Goal: Transaction & Acquisition: Purchase product/service

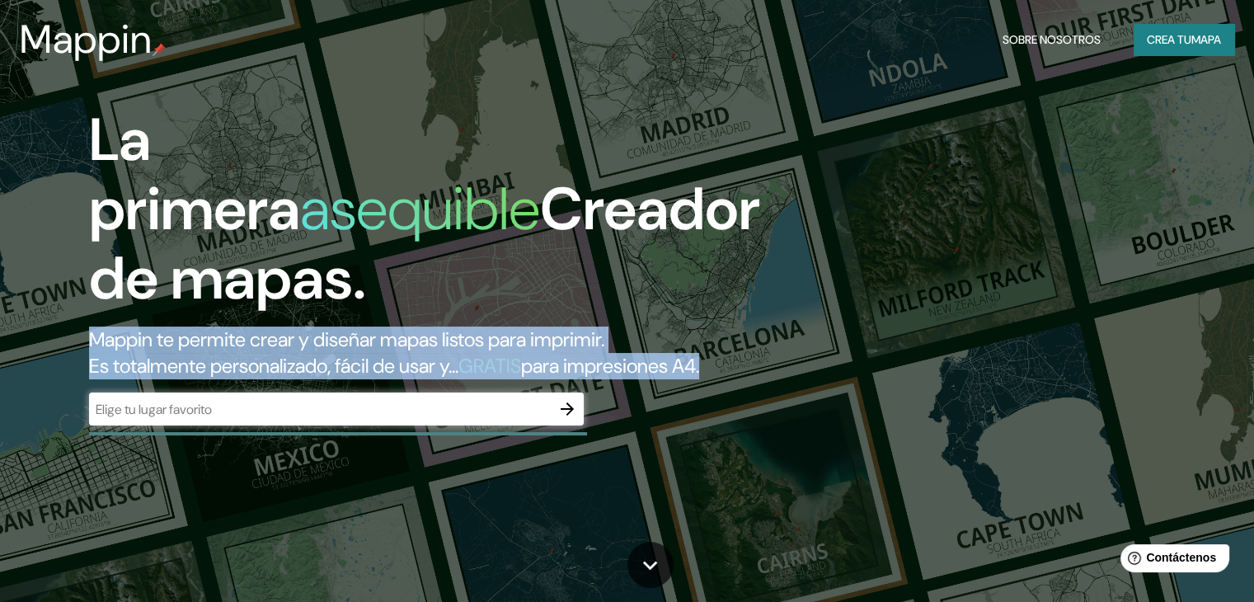
drag, startPoint x: 57, startPoint y: 329, endPoint x: 198, endPoint y: 397, distance: 156.7
click at [198, 397] on div "La primera asequible Creador de mapas. Mappin te permite crear y diseñar mapas …" at bounding box center [402, 274] width 753 height 336
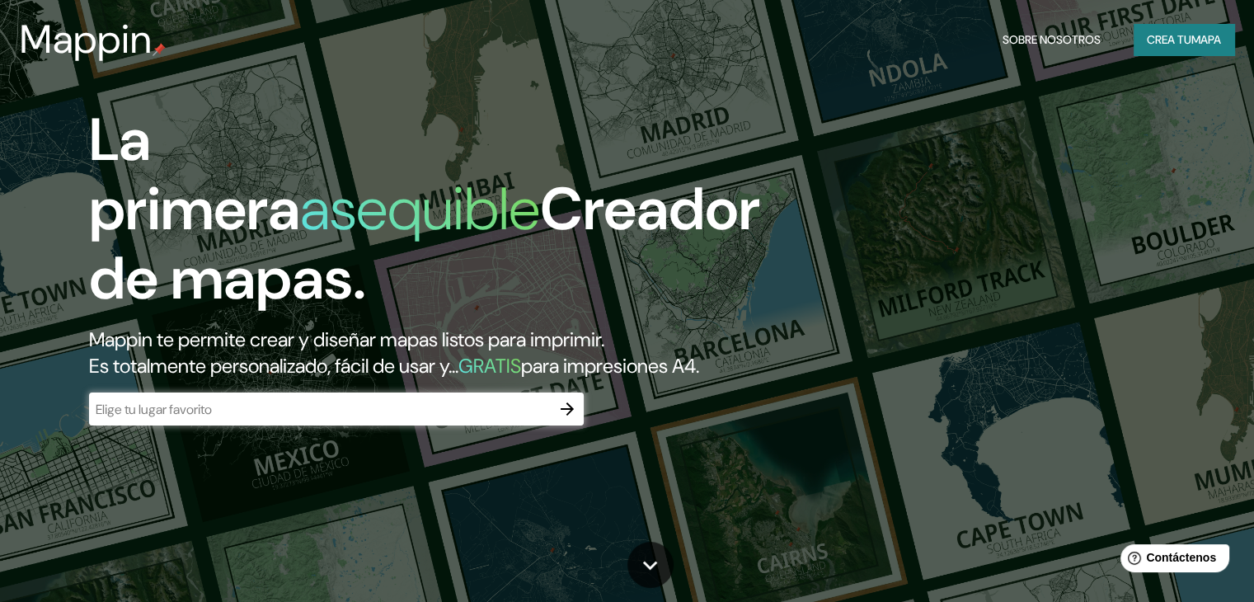
click at [267, 406] on div "La primera asequible Creador de mapas. Mappin te permite crear y diseñar mapas …" at bounding box center [402, 274] width 753 height 336
click at [314, 419] on input "text" at bounding box center [320, 409] width 462 height 19
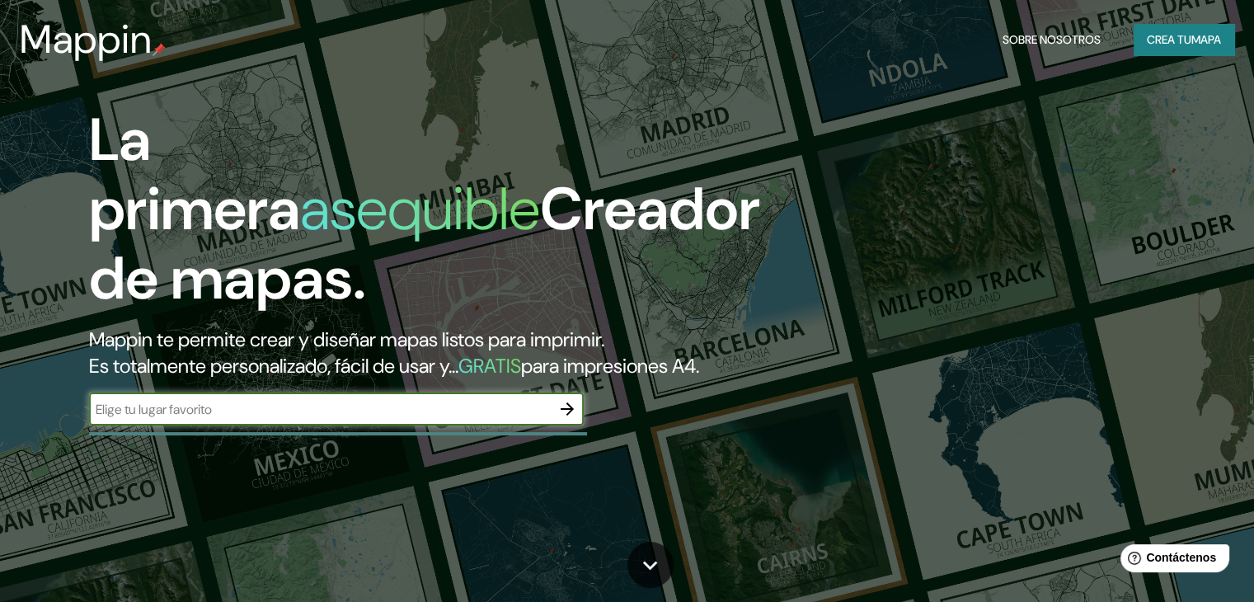
click at [567, 415] on icon "button" at bounding box center [567, 408] width 13 height 13
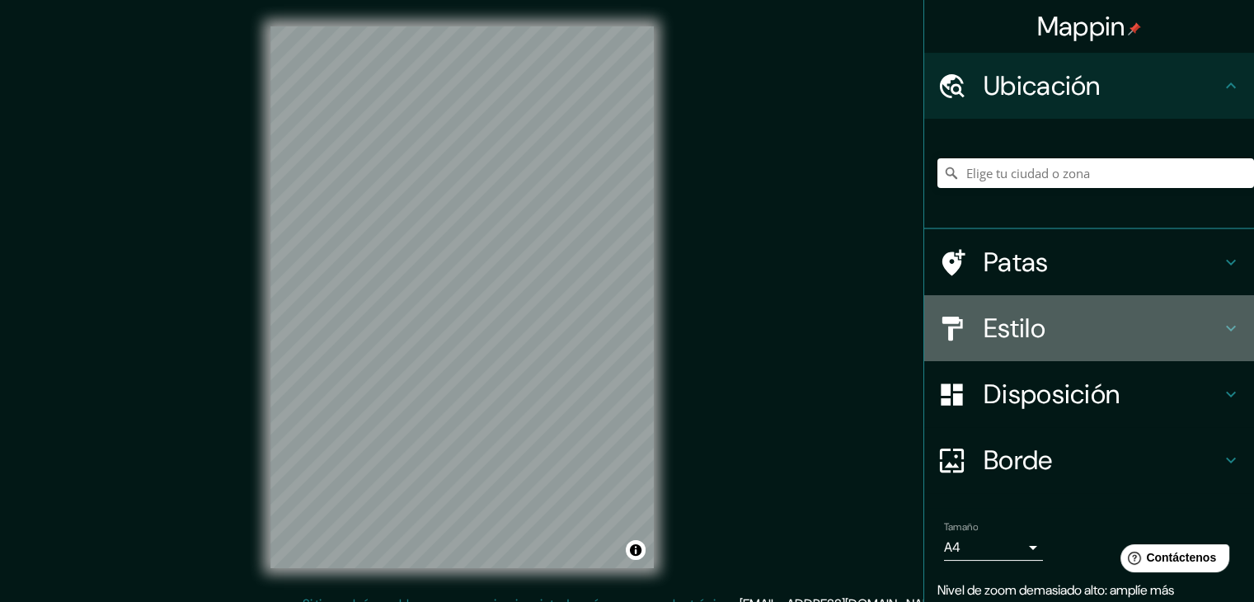
click at [1191, 324] on h4 "Estilo" at bounding box center [1101, 328] width 237 height 33
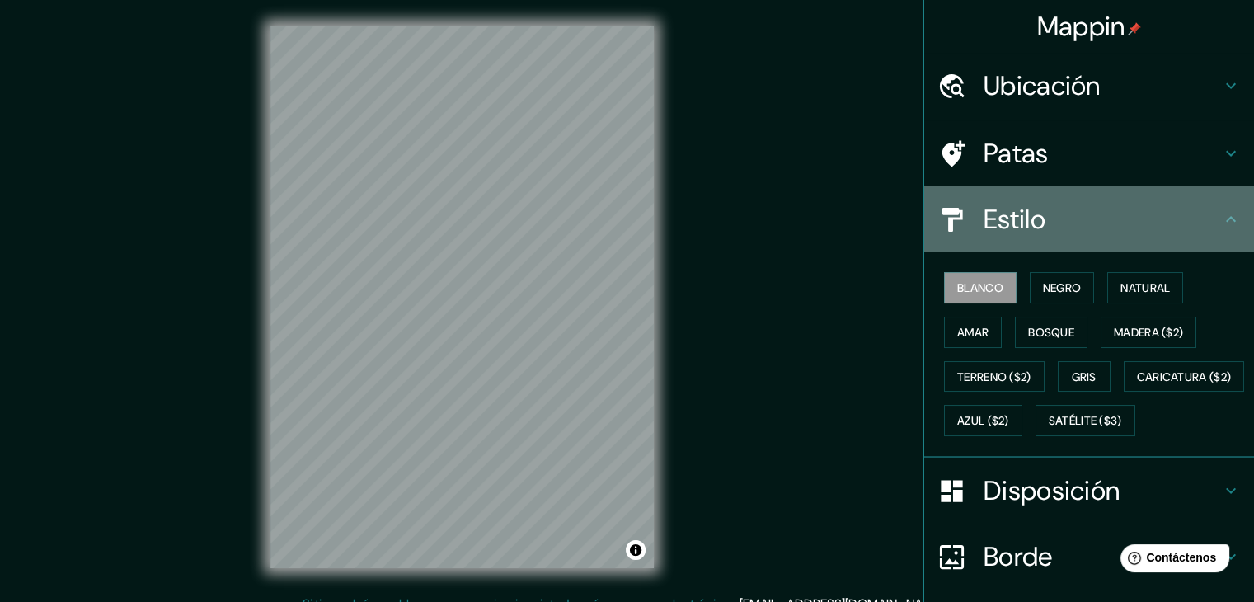
click at [1142, 225] on h4 "Estilo" at bounding box center [1101, 219] width 237 height 33
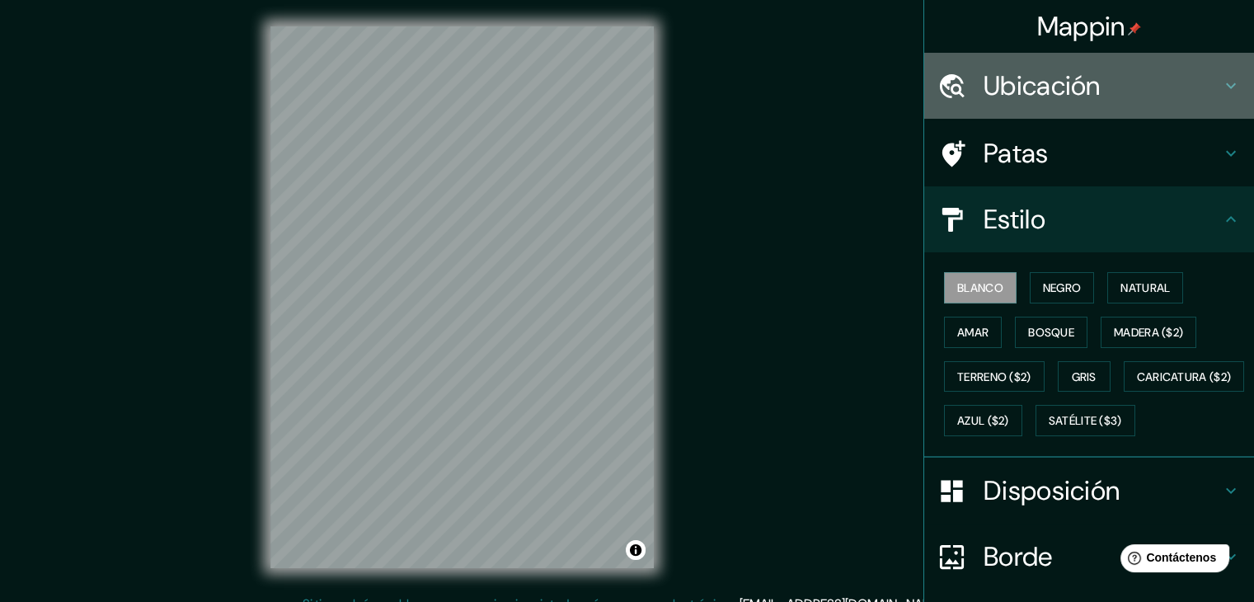
click at [1068, 100] on font "Ubicación" at bounding box center [1041, 85] width 117 height 35
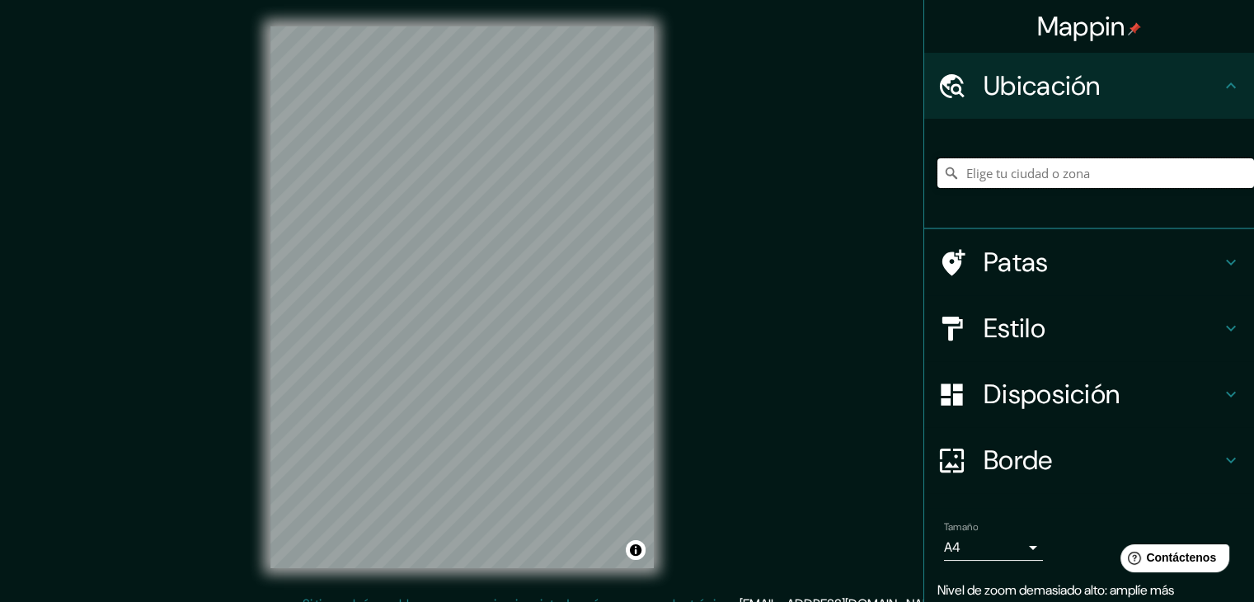
click at [1073, 175] on input "Elige tu ciudad o zona" at bounding box center [1095, 173] width 317 height 30
paste input "25.69192338031155, -100.3274476855991"
type input "25.69192338031155, -100.3274476855991"
click at [1003, 553] on body "Mappin Ubicación 25.69192338031155, -100.3274476855991 Patas Estilo Disposición…" at bounding box center [627, 301] width 1254 height 602
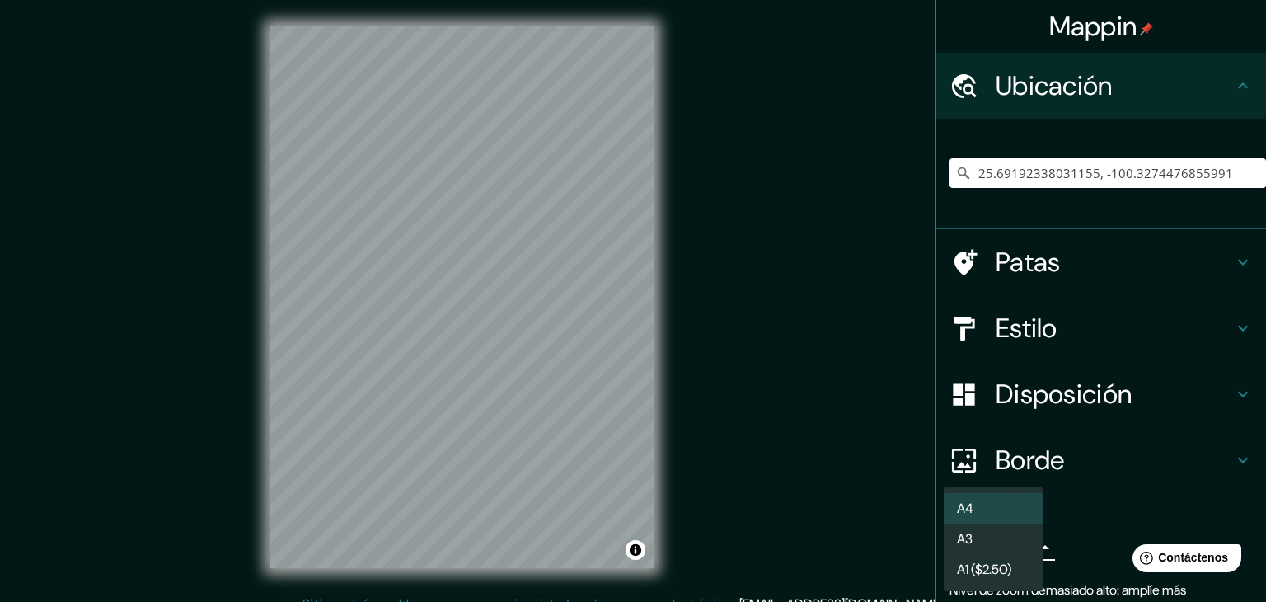
click at [1049, 548] on div at bounding box center [633, 301] width 1266 height 602
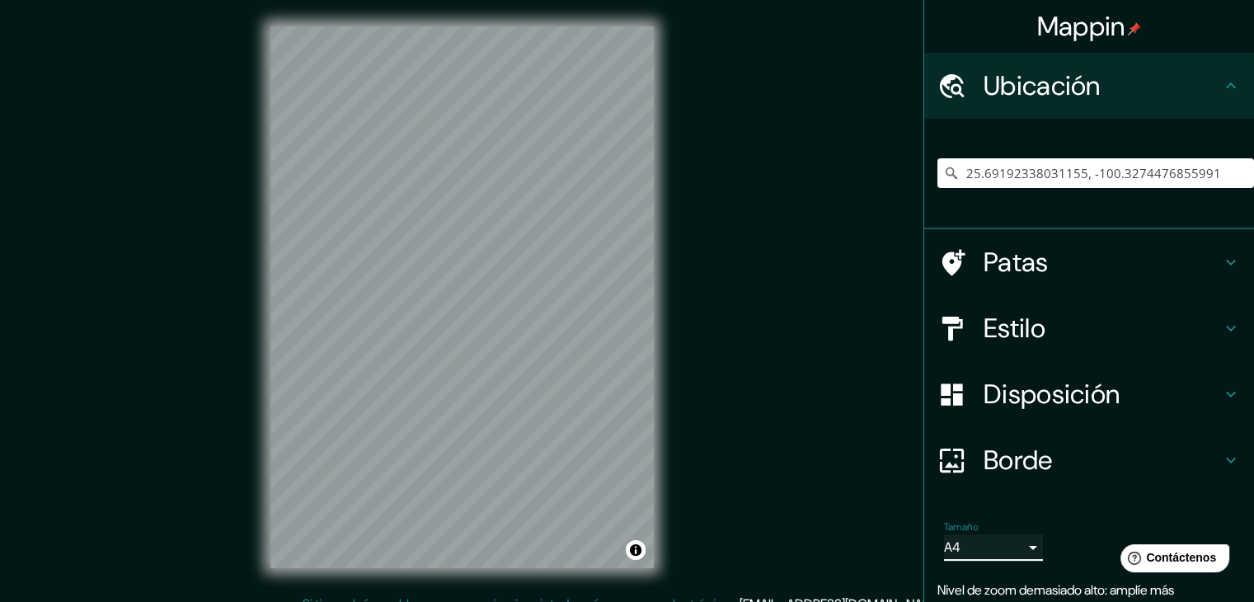
scroll to position [19, 0]
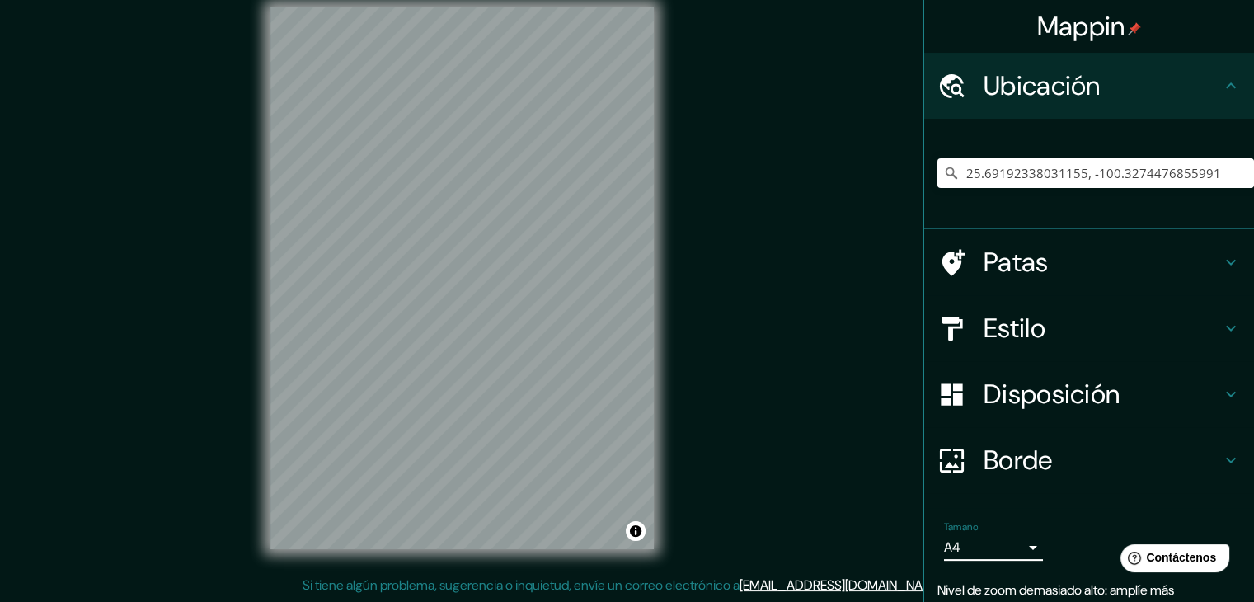
click at [1200, 88] on h4 "Ubicación" at bounding box center [1101, 85] width 237 height 33
click at [1218, 169] on input "25.69192338031155, -100.3274476855991" at bounding box center [1095, 173] width 317 height 30
click at [1174, 259] on h4 "Patas" at bounding box center [1101, 262] width 237 height 33
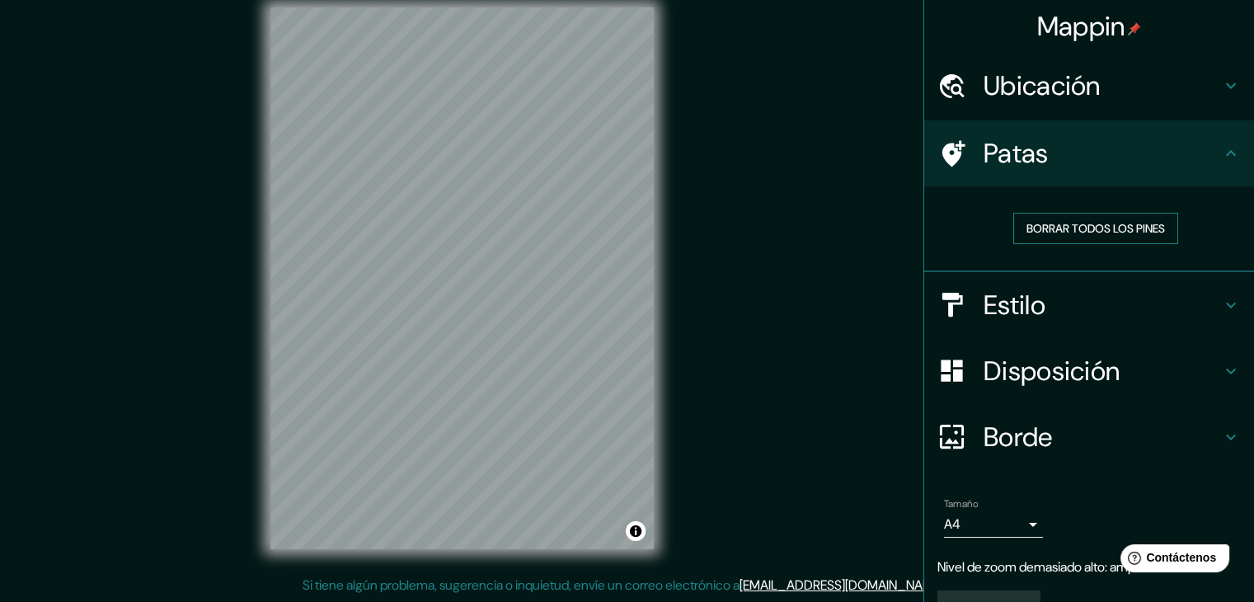
click at [1148, 224] on font "Borrar todos los pines" at bounding box center [1095, 228] width 138 height 15
click at [1134, 354] on h4 "Disposición" at bounding box center [1101, 370] width 237 height 33
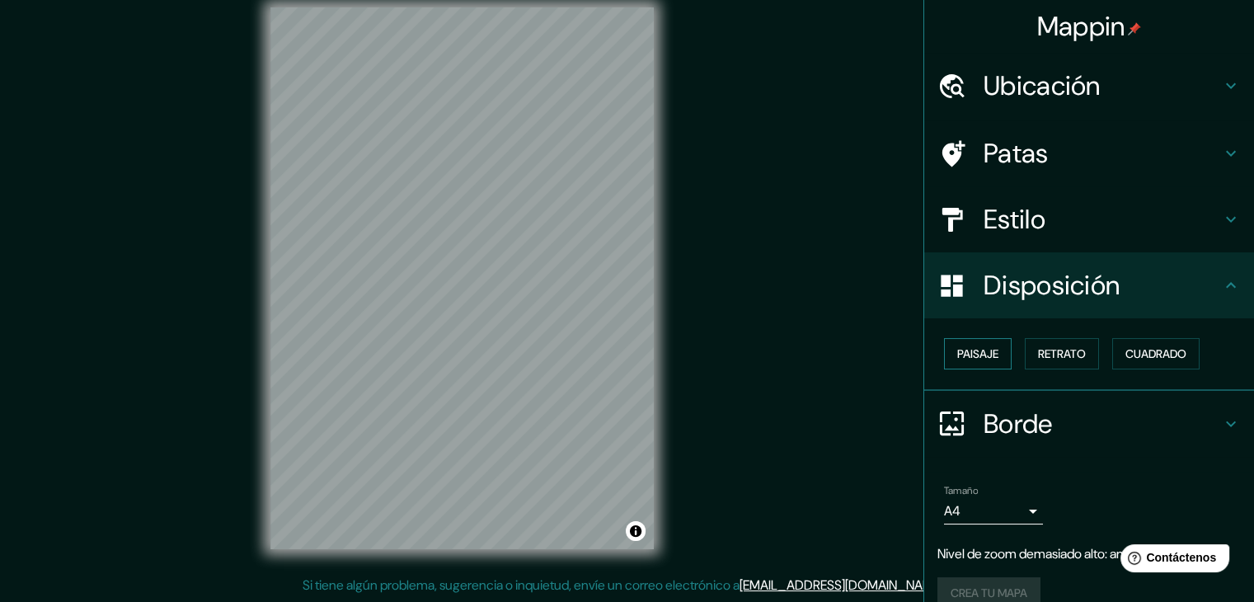
click at [997, 348] on button "Paisaje" at bounding box center [978, 353] width 68 height 31
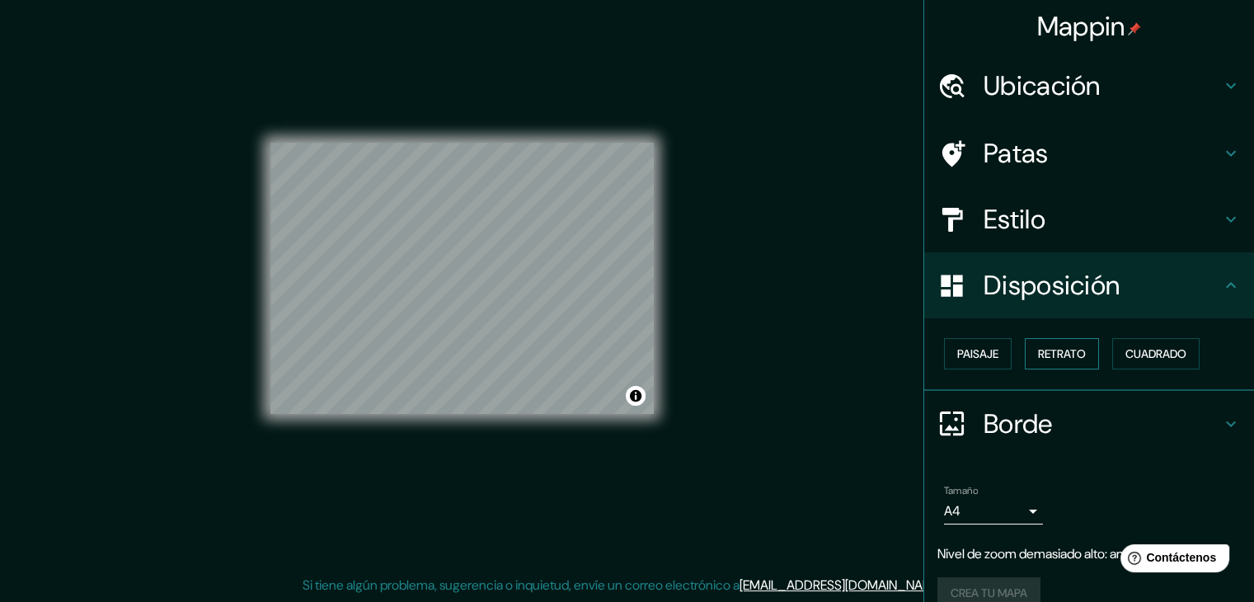
click at [1065, 343] on font "Retrato" at bounding box center [1062, 353] width 48 height 21
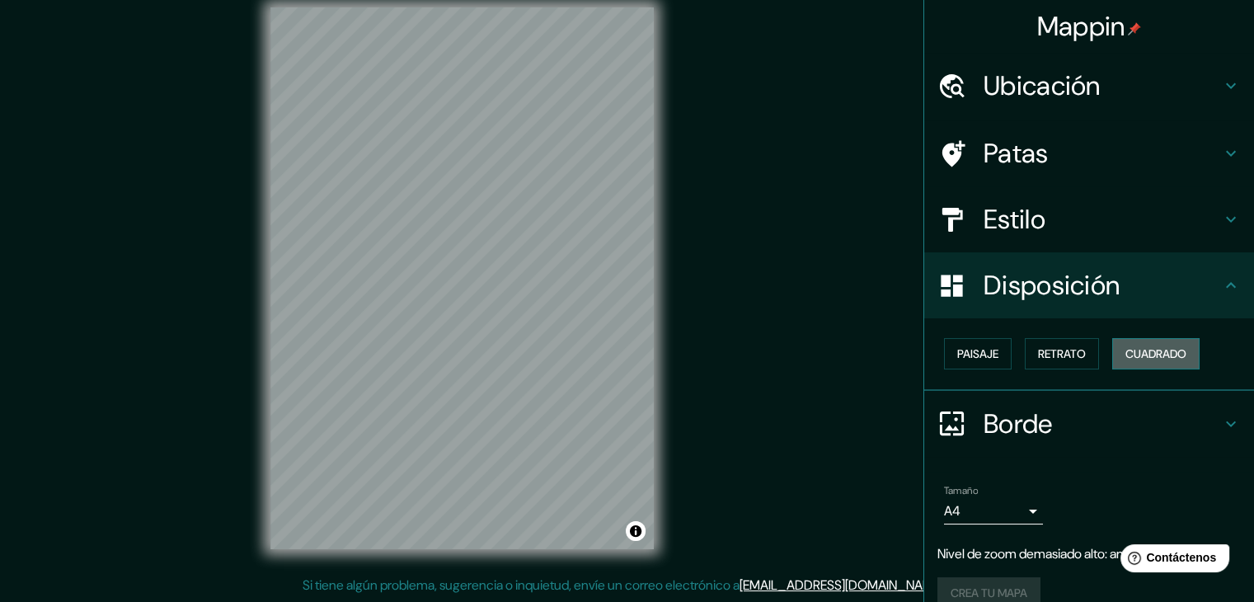
click at [1147, 343] on font "Cuadrado" at bounding box center [1155, 353] width 61 height 21
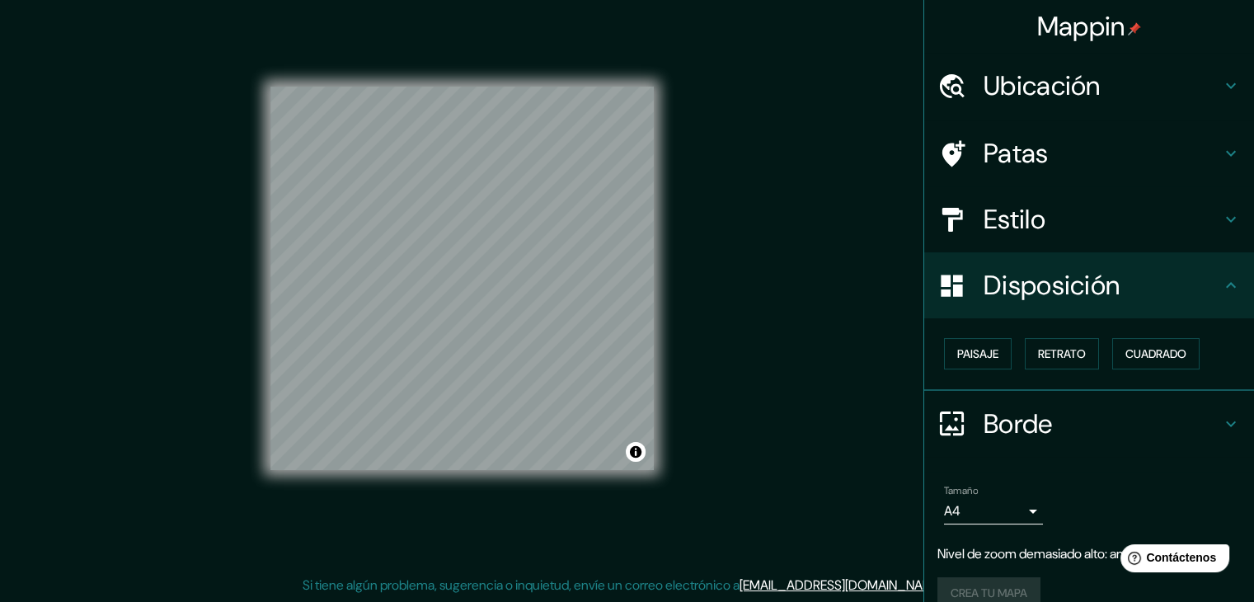
click at [1001, 411] on font "Borde" at bounding box center [1017, 423] width 69 height 35
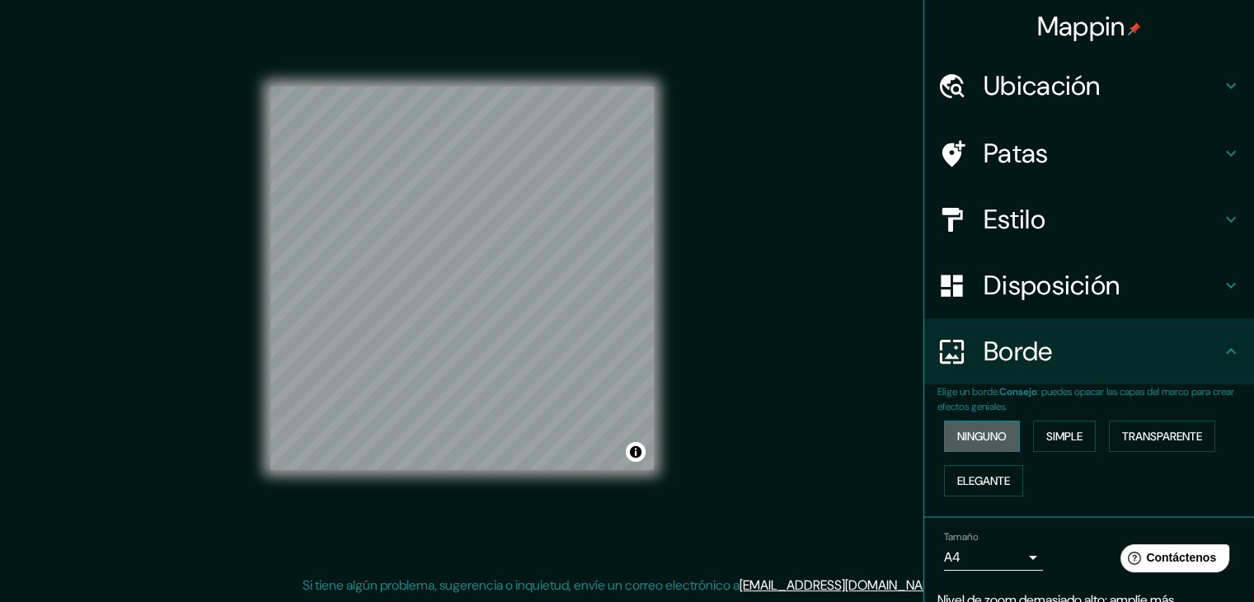
click at [992, 440] on font "Ninguno" at bounding box center [981, 436] width 49 height 15
click at [1058, 433] on font "Simple" at bounding box center [1064, 436] width 36 height 15
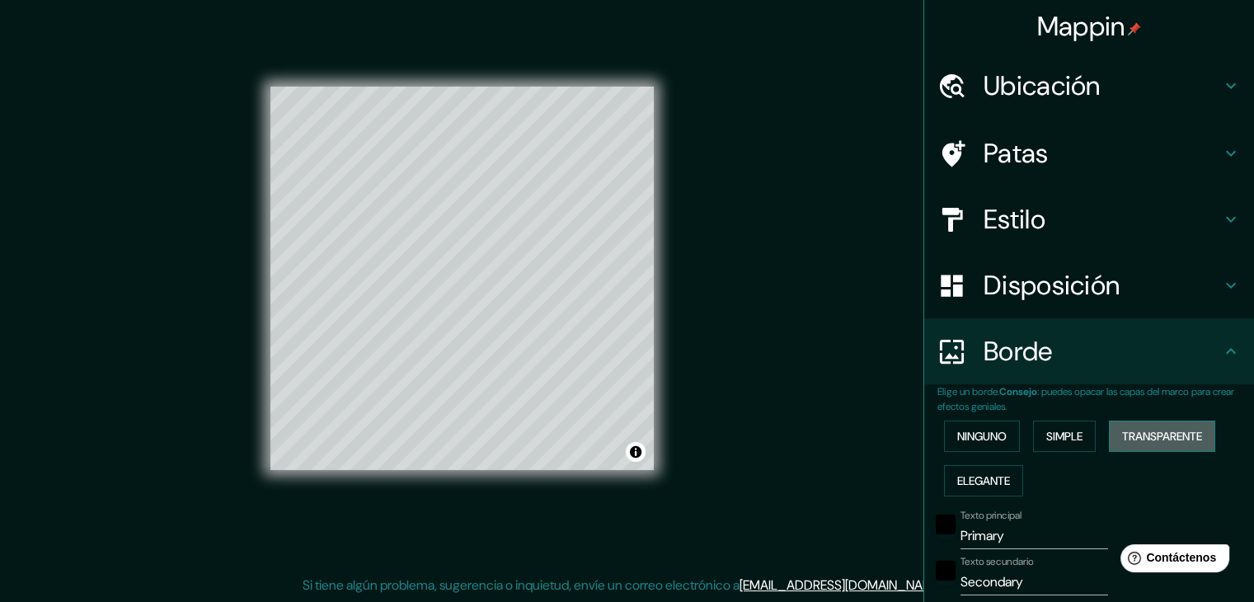
click at [1164, 421] on button "Transparente" at bounding box center [1162, 435] width 106 height 31
